Goal: Transaction & Acquisition: Purchase product/service

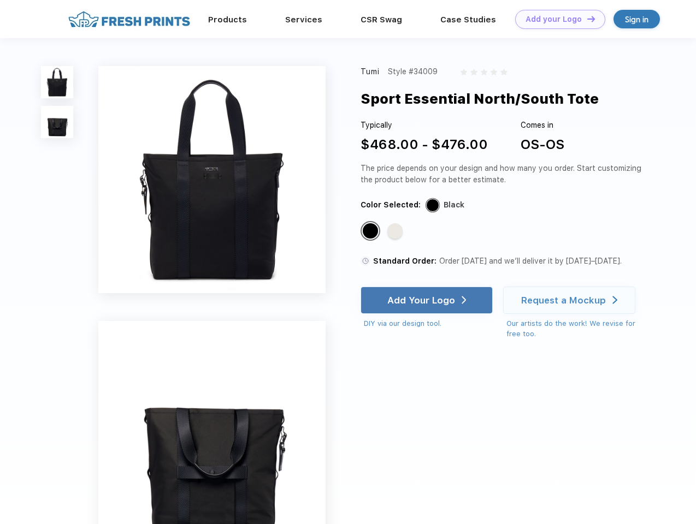
click at [556, 19] on link "Add your Logo Design Tool" at bounding box center [560, 19] width 90 height 19
click at [0, 0] on div "Design Tool" at bounding box center [0, 0] width 0 height 0
click at [586, 19] on link "Add your Logo Design Tool" at bounding box center [560, 19] width 90 height 19
click at [57, 82] on img at bounding box center [57, 82] width 32 height 32
click at [57, 122] on img at bounding box center [57, 122] width 32 height 32
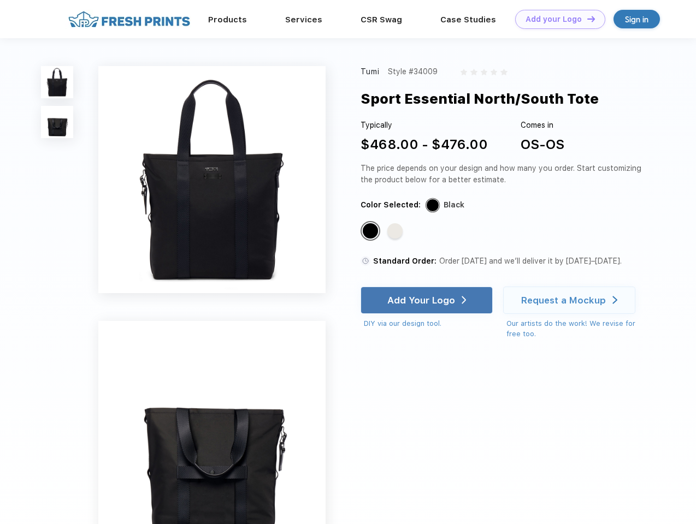
click at [372, 232] on div "Standard Color" at bounding box center [370, 230] width 15 height 15
click at [396, 232] on div "Standard Color" at bounding box center [394, 230] width 15 height 15
click at [428, 300] on div "Add Your Logo" at bounding box center [421, 300] width 68 height 11
click at [571, 300] on div "Request a Mockup" at bounding box center [563, 300] width 85 height 11
